Goal: Transaction & Acquisition: Obtain resource

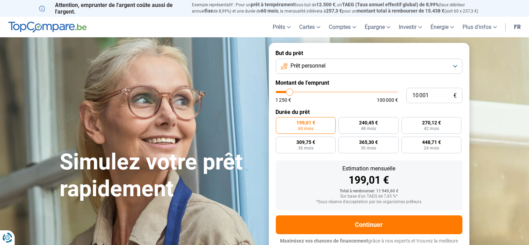
click at [457, 64] on button "Prêt personnel" at bounding box center [369, 65] width 187 height 15
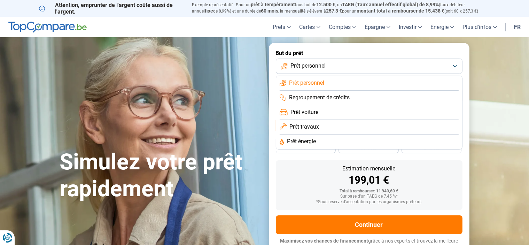
click at [340, 97] on span "Regroupement de crédits" at bounding box center [319, 98] width 61 height 8
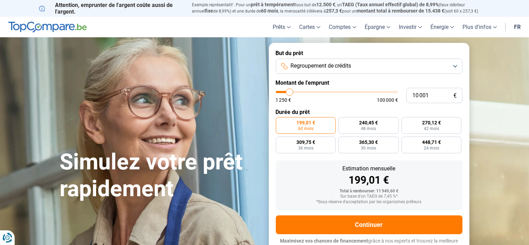
scroll to position [6, 0]
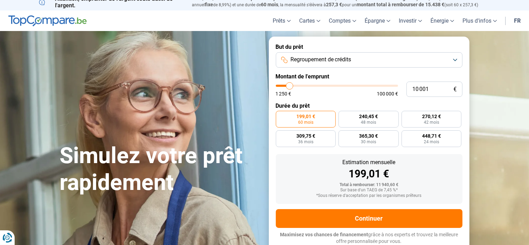
type input "11 250"
type input "11250"
type input "12 500"
type input "12500"
type input "13 250"
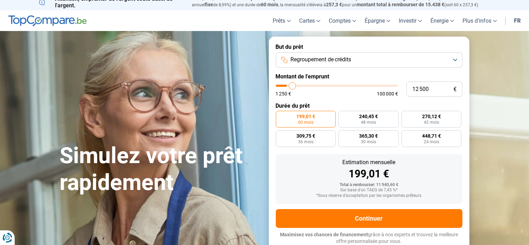
type input "13250"
type input "16 000"
type input "16000"
type input "18 750"
type input "18750"
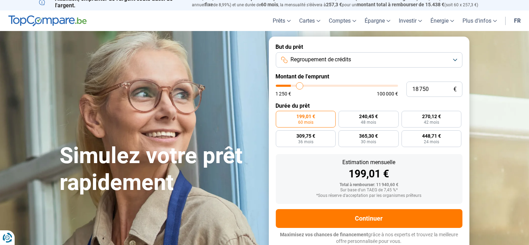
type input "20 750"
type input "20750"
type input "22 250"
type input "22250"
type input "23 500"
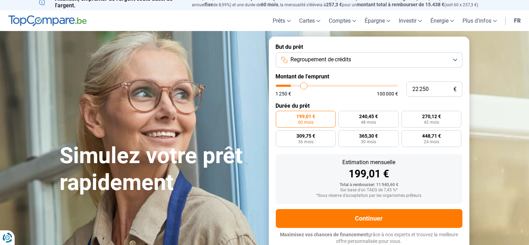
type input "23500"
type input "24 000"
type input "24000"
type input "24 250"
type input "24250"
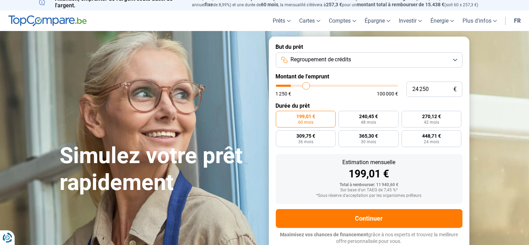
type input "24 500"
type input "24500"
type input "24 750"
type input "24750"
type input "25 000"
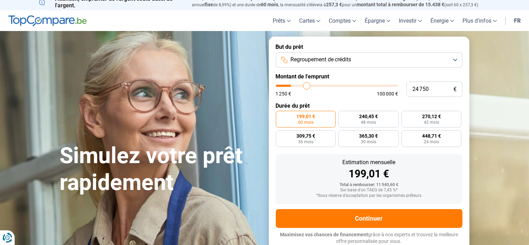
type input "25000"
type input "25 500"
type input "25500"
type input "26 000"
type input "26000"
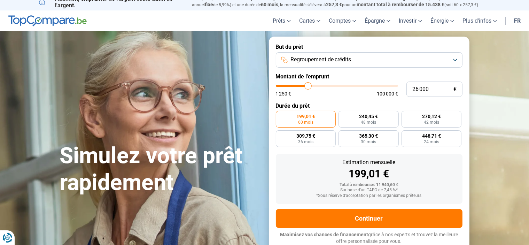
type input "26 750"
type input "26750"
type input "27 750"
type input "27750"
type input "29 250"
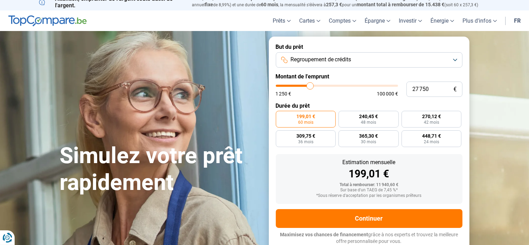
type input "29250"
type input "30 500"
type input "30500"
type input "31 250"
type input "31250"
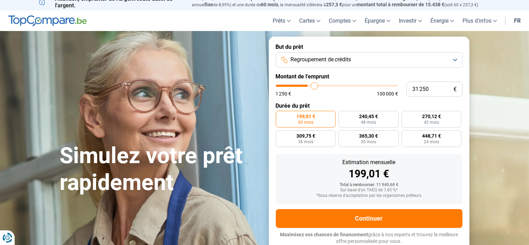
type input "32 000"
type input "32000"
type input "32 750"
type input "32750"
type input "33 250"
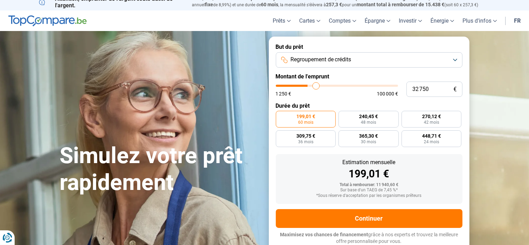
type input "33250"
type input "33 500"
type input "33500"
type input "34 500"
type input "34500"
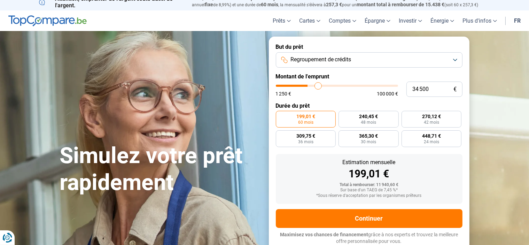
type input "35 000"
type input "35000"
type input "35 500"
type input "35500"
type input "35 750"
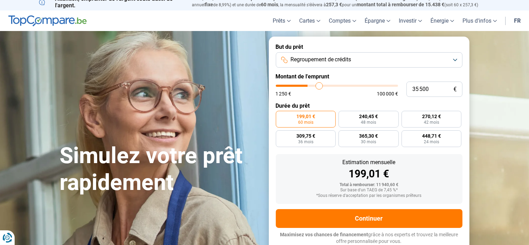
type input "35750"
type input "36 000"
type input "36000"
type input "36 250"
type input "36250"
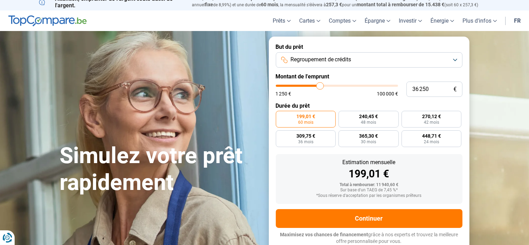
type input "36 500"
type input "36500"
type input "36 750"
type input "36750"
type input "37 250"
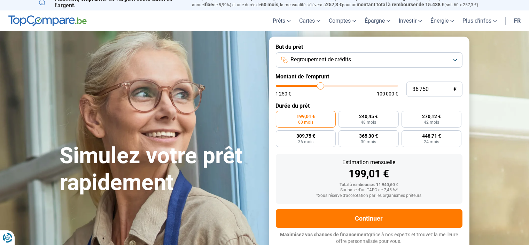
type input "37250"
type input "37 750"
type input "37750"
type input "38 000"
type input "38000"
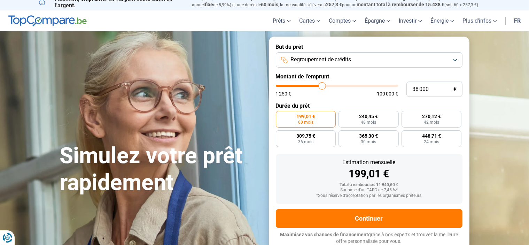
type input "37 750"
type input "37750"
type input "37 500"
type input "37500"
type input "37 250"
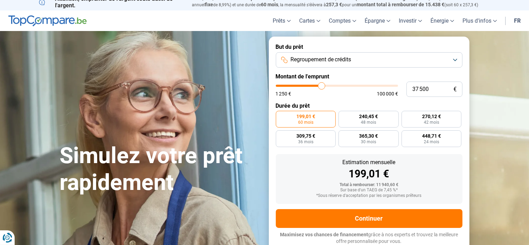
type input "37250"
type input "37 000"
drag, startPoint x: 289, startPoint y: 86, endPoint x: 321, endPoint y: 85, distance: 31.3
type input "37000"
click at [321, 85] on input "range" at bounding box center [337, 86] width 122 height 2
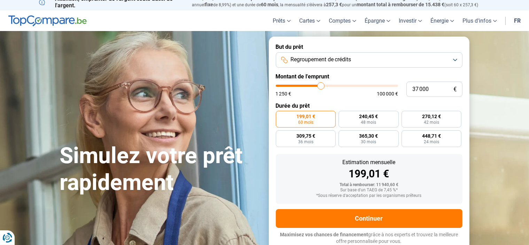
radio input "false"
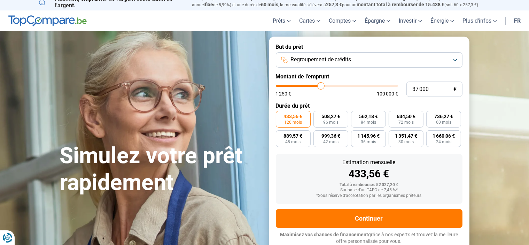
type input "36 000"
type input "36000"
type input "35 000"
type input "35000"
type input "34 750"
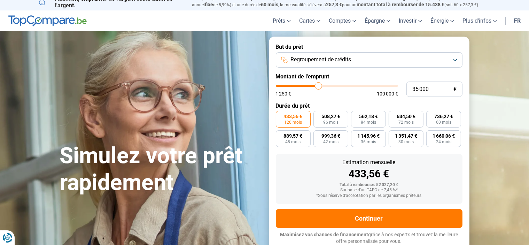
type input "34750"
type input "34 250"
type input "34250"
type input "33 750"
type input "33750"
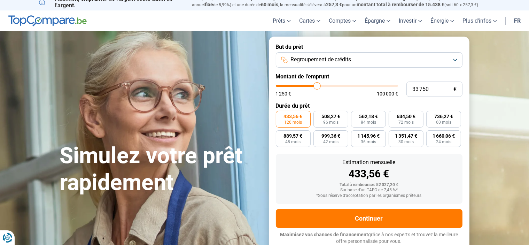
type input "33 500"
type input "33500"
type input "33 250"
type input "33250"
type input "33 000"
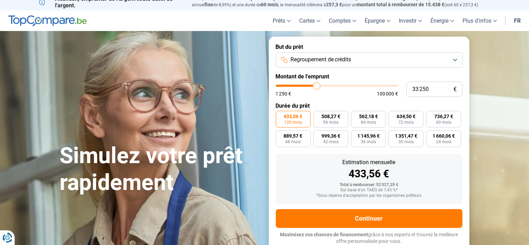
type input "33000"
type input "32 750"
type input "32750"
type input "32 500"
type input "32500"
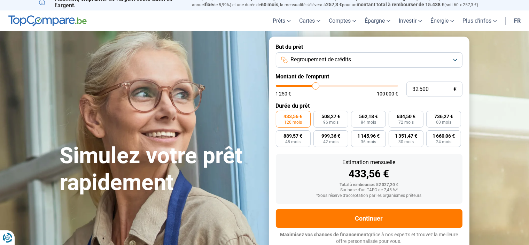
type input "32 000"
type input "32000"
type input "31 500"
type input "31500"
type input "31 250"
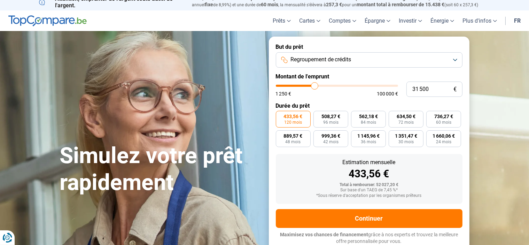
type input "31250"
type input "30 500"
type input "30500"
type input "30 000"
type input "30000"
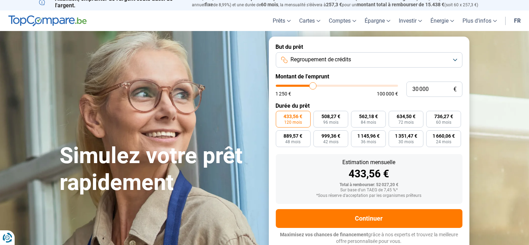
type input "29 750"
type input "29750"
type input "29 500"
type input "29500"
type input "29 000"
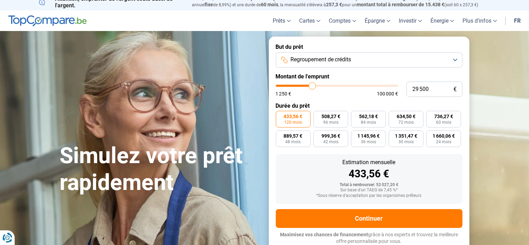
type input "29000"
type input "28 750"
type input "28750"
type input "28 250"
drag, startPoint x: 320, startPoint y: 85, endPoint x: 310, endPoint y: 86, distance: 9.5
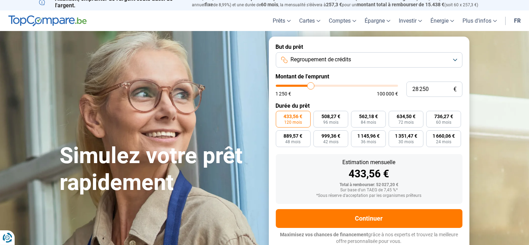
type input "28250"
click at [310, 86] on input "range" at bounding box center [337, 86] width 122 height 2
type input "26 500"
type input "26500"
type input "26 000"
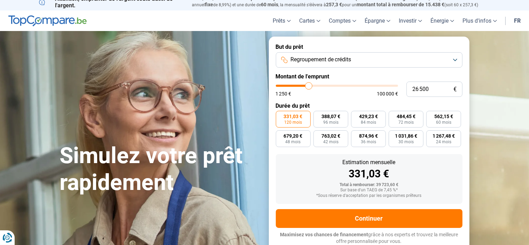
type input "26000"
type input "25 750"
type input "25750"
type input "25 500"
type input "25500"
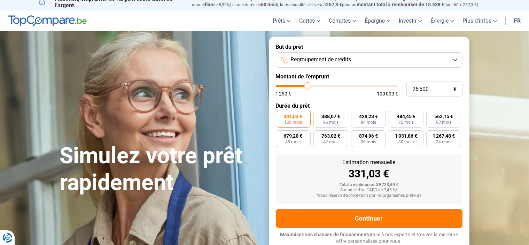
type input "25 250"
type input "25250"
type input "25 000"
type input "25000"
type input "24 500"
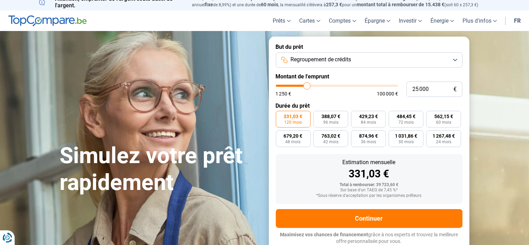
type input "24500"
type input "24 000"
type input "24000"
type input "23 500"
type input "23500"
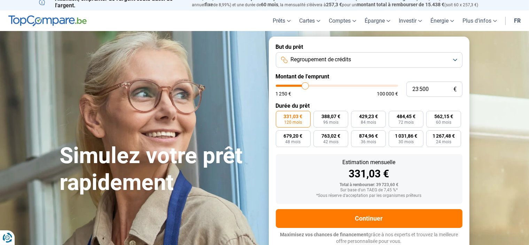
type input "23 250"
drag, startPoint x: 309, startPoint y: 86, endPoint x: 305, endPoint y: 86, distance: 4.2
type input "23250"
click at [305, 86] on input "range" at bounding box center [337, 86] width 122 height 2
click at [356, 60] on button "Regroupement de crédits" at bounding box center [369, 59] width 187 height 15
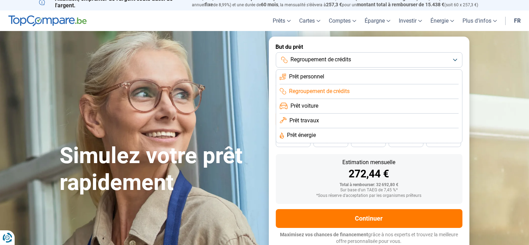
click at [322, 76] on span "Prêt personnel" at bounding box center [306, 77] width 35 height 8
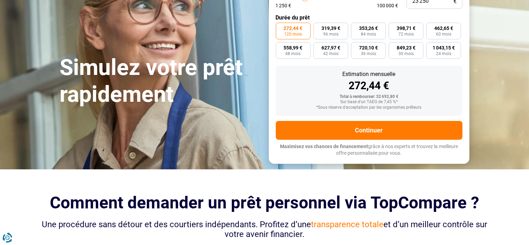
scroll to position [0, 0]
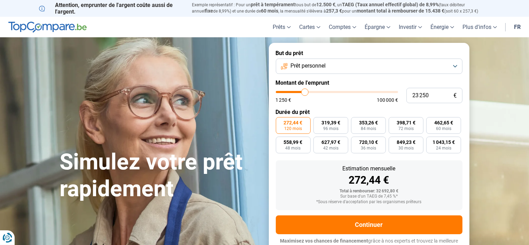
type input "25 000"
type input "25000"
type input "25 250"
type input "25250"
type input "25 500"
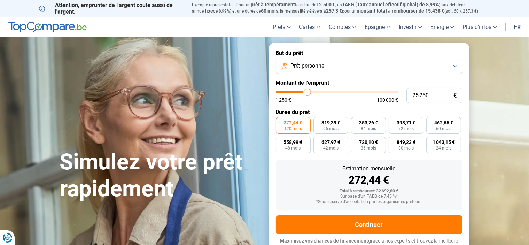
type input "25500"
type input "26 000"
type input "26000"
type input "26 500"
type input "26500"
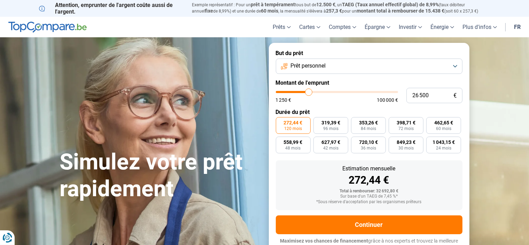
type input "27 000"
type input "27000"
type input "27 250"
type input "27250"
type input "27 750"
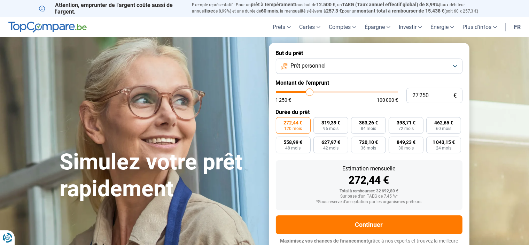
type input "27750"
type input "28 000"
type input "28000"
type input "28 250"
type input "28250"
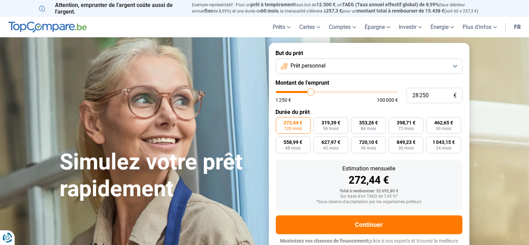
type input "28 750"
type input "28750"
type input "29 250"
type input "29250"
type input "30 250"
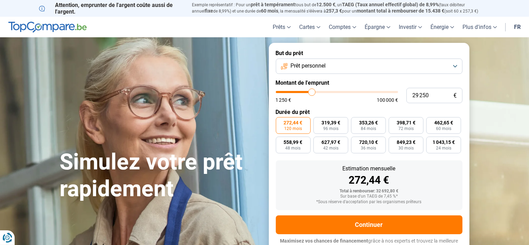
type input "30250"
type input "30 500"
type input "30500"
type input "30 750"
type input "30750"
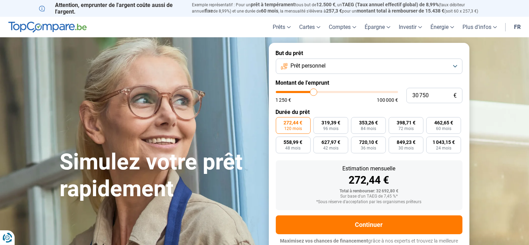
type input "31 250"
type input "31250"
type input "31 000"
type input "31000"
type input "30 750"
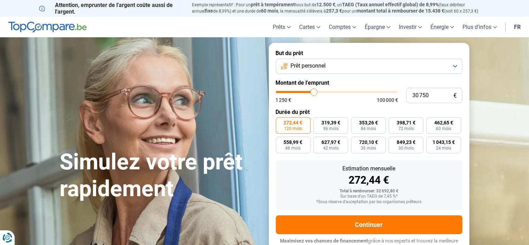
type input "30750"
type input "30 500"
type input "30500"
type input "30 000"
type input "30000"
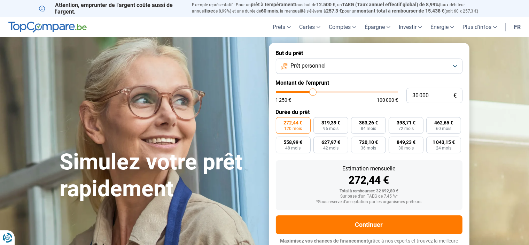
type input "29 750"
type input "29750"
type input "30 000"
type input "30000"
type input "30 250"
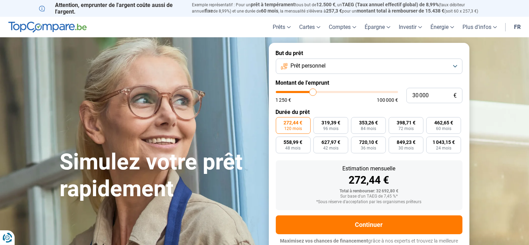
type input "30250"
type input "30 750"
type input "30750"
type input "31 500"
type input "31500"
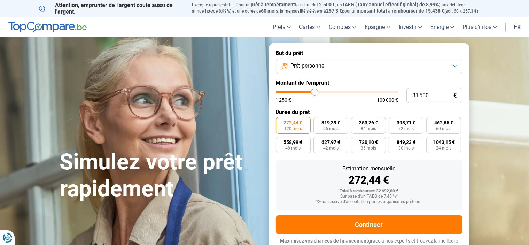
type input "31 750"
type input "31750"
type input "32 000"
type input "32000"
type input "32 250"
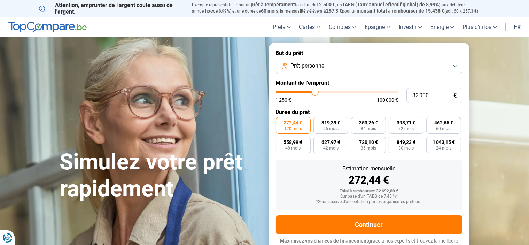
type input "32250"
type input "32 750"
type input "32750"
type input "33 250"
type input "33250"
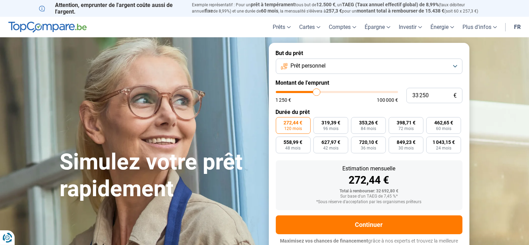
type input "33 500"
drag, startPoint x: 306, startPoint y: 93, endPoint x: 318, endPoint y: 93, distance: 12.2
click at [318, 93] on input "range" at bounding box center [337, 92] width 122 height 2
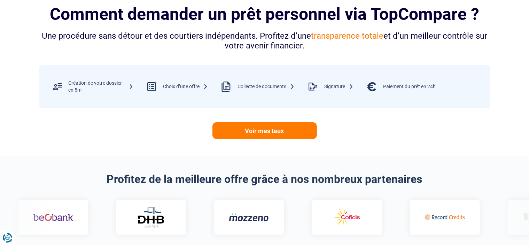
scroll to position [285, 0]
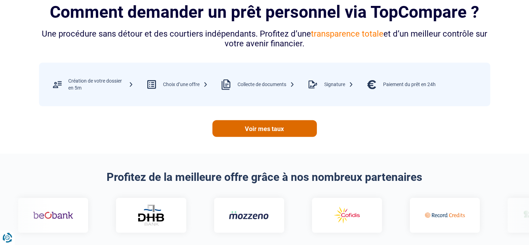
click at [269, 130] on link "Voir mes taux" at bounding box center [264, 128] width 104 height 17
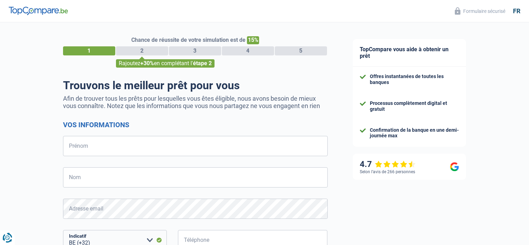
select select "32"
